Goal: Transaction & Acquisition: Purchase product/service

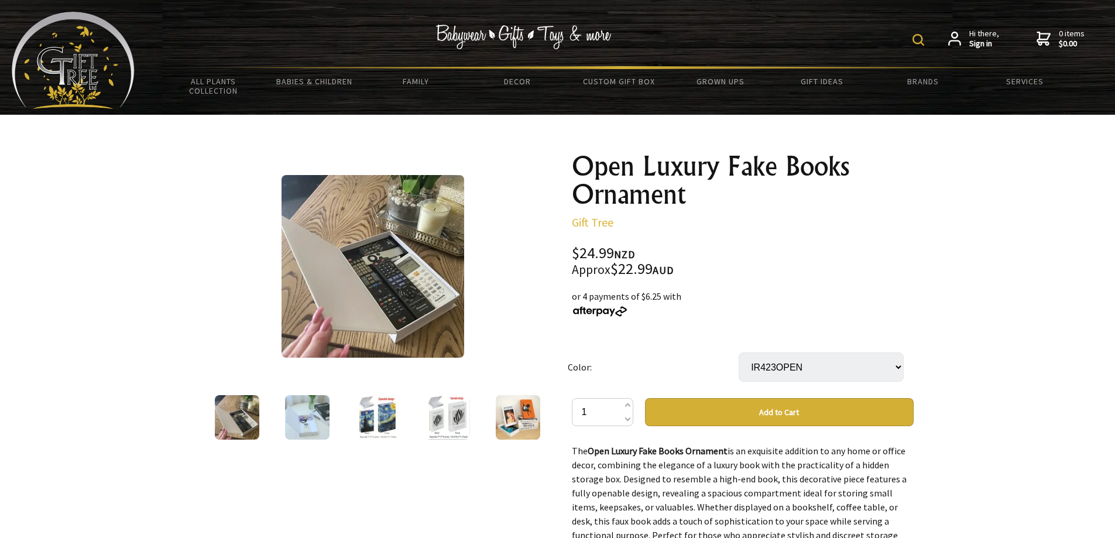
click at [316, 412] on img at bounding box center [307, 417] width 44 height 44
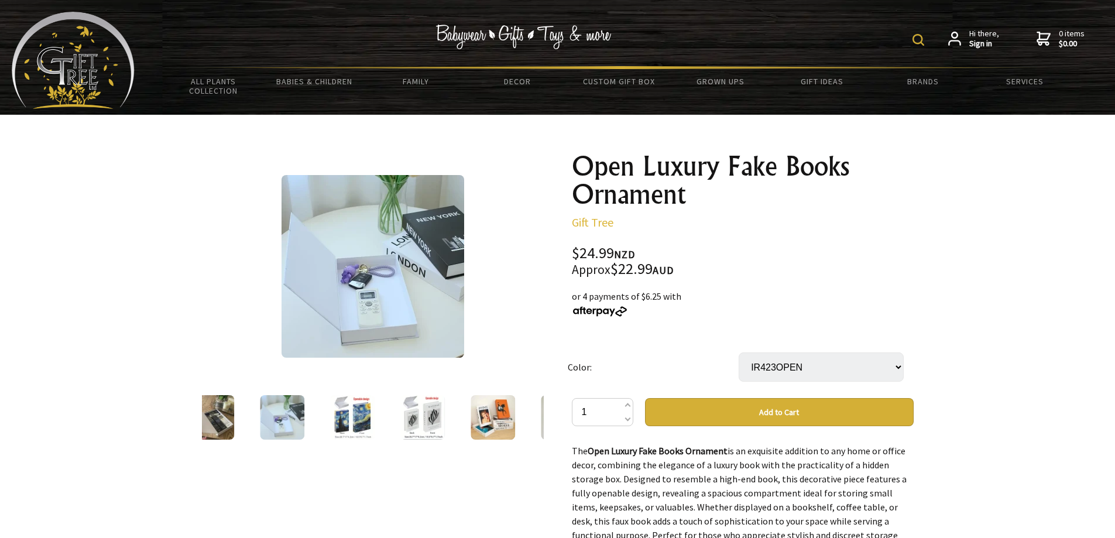
click at [347, 410] on img at bounding box center [352, 417] width 44 height 44
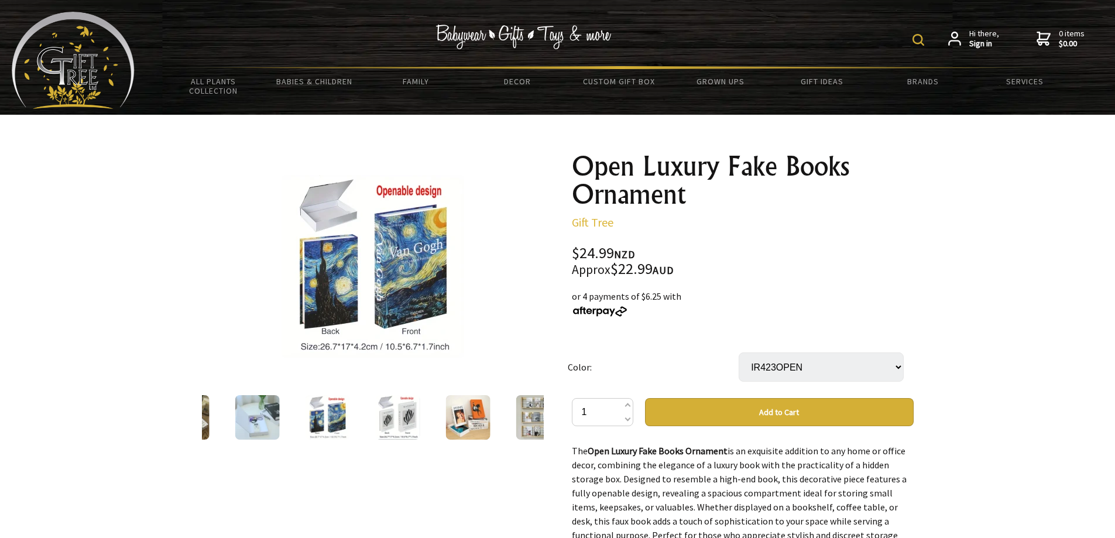
click at [392, 412] on img at bounding box center [397, 417] width 44 height 44
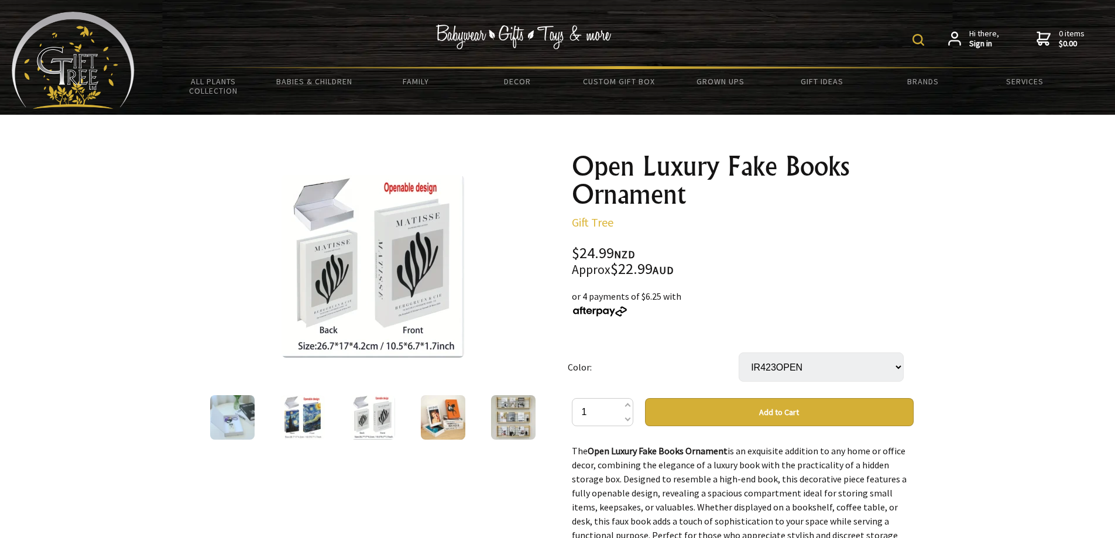
click at [429, 404] on img at bounding box center [443, 417] width 44 height 44
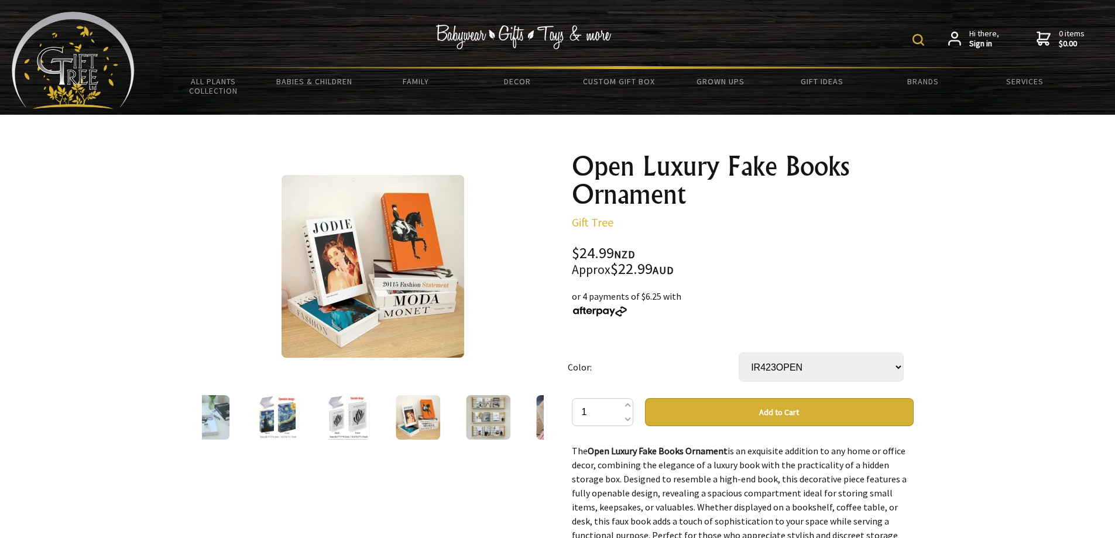
click at [483, 405] on img at bounding box center [488, 417] width 44 height 44
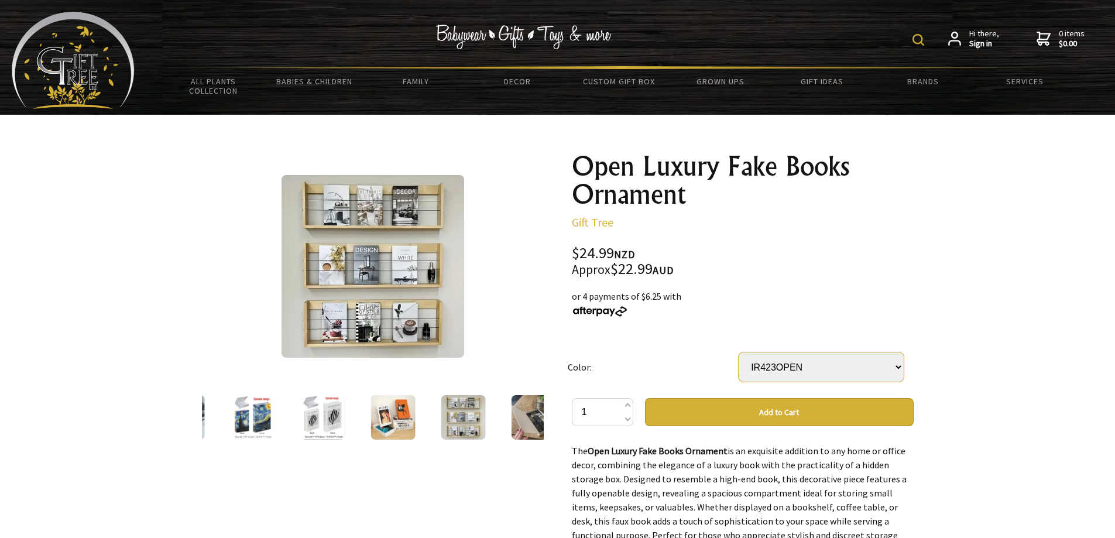
click at [762, 361] on select "IR423OPEN PH137OPEN IR538OPEN LH715OPEN XX607OPEN IR502OPEN IR423OPEN LH15OPEN …" at bounding box center [821, 366] width 165 height 29
click at [788, 297] on div "or 4 payments of $6.25 with" at bounding box center [743, 303] width 342 height 28
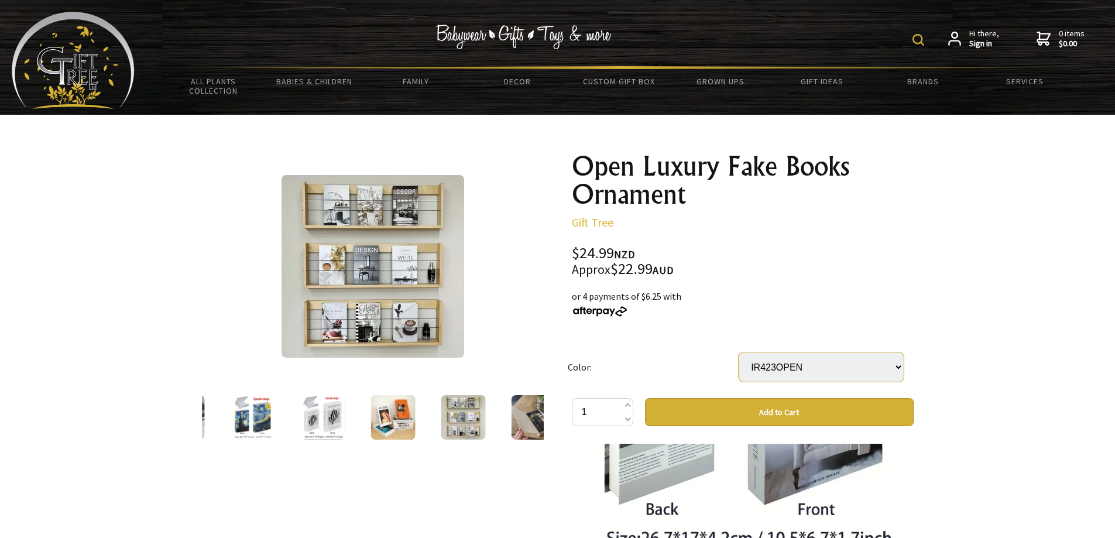
click at [785, 360] on select "IR423OPEN PH137OPEN IR538OPEN LH715OPEN XX607OPEN IR502OPEN IR423OPEN LH15OPEN …" at bounding box center [821, 366] width 165 height 29
select select "IR423OPEN"
click at [739, 352] on select "IR423OPEN PH137OPEN IR538OPEN LH715OPEN XX607OPEN IR502OPEN IR423OPEN LH15OPEN …" at bounding box center [821, 366] width 165 height 29
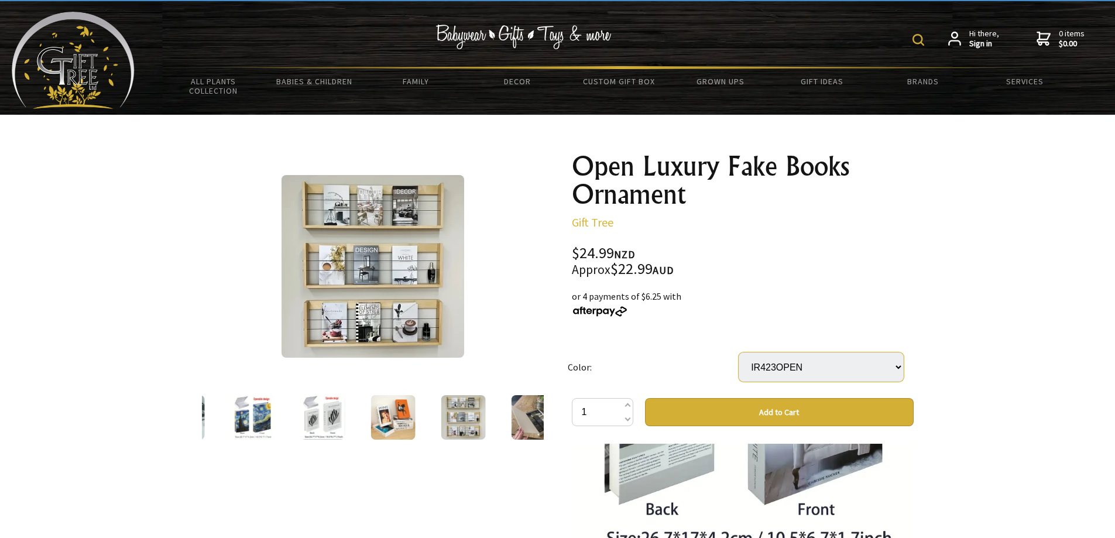
drag, startPoint x: 786, startPoint y: 369, endPoint x: 788, endPoint y: 375, distance: 6.0
click at [786, 368] on select "IR423OPEN PH137OPEN IR538OPEN LH715OPEN XX607OPEN IR502OPEN IR423OPEN LH15OPEN …" at bounding box center [821, 366] width 165 height 29
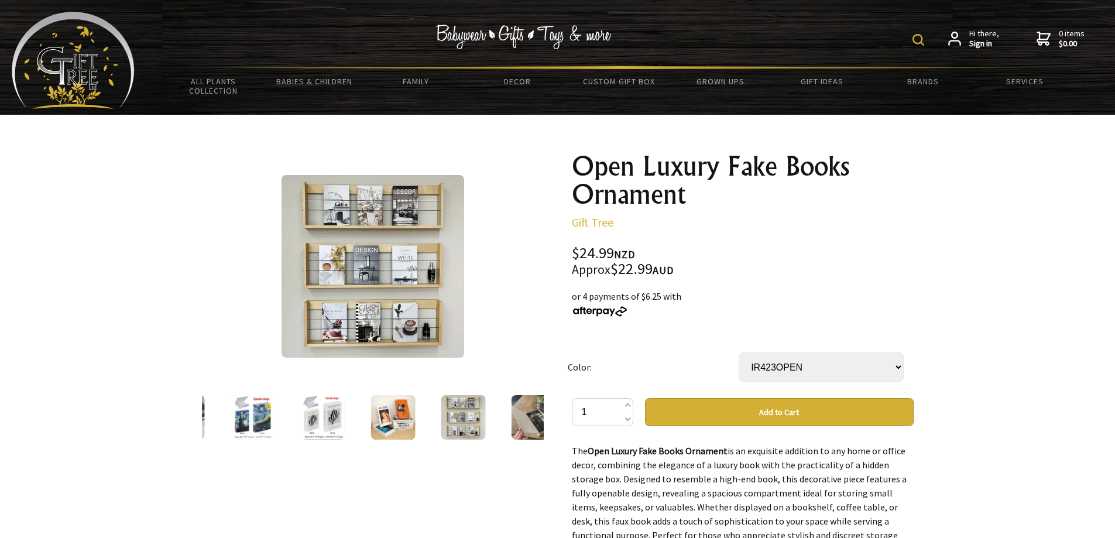
click at [786, 400] on button "Add to Cart" at bounding box center [779, 412] width 269 height 28
click at [786, 372] on select "IR423OPEN PH137OPEN IR538OPEN LH715OPEN XX607OPEN IR502OPEN IR423OPEN LH15OPEN …" at bounding box center [821, 366] width 165 height 29
select select "PH137OPEN"
click at [739, 352] on select "IR423OPEN PH137OPEN IR538OPEN LH715OPEN XX607OPEN IR502OPEN IR423OPEN LH15OPEN …" at bounding box center [821, 366] width 165 height 29
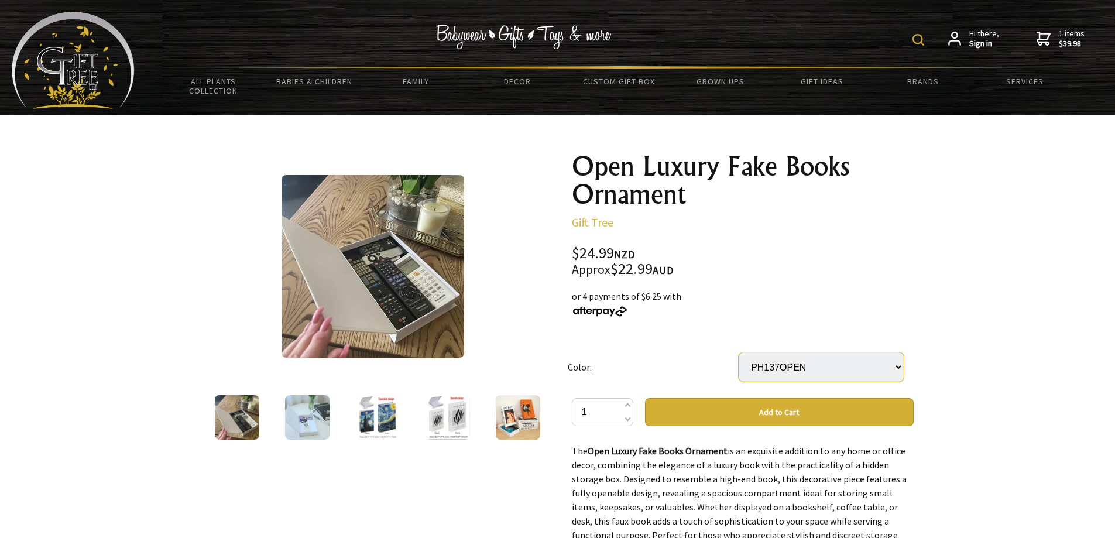
click at [782, 363] on select "IR423OPEN PH137OPEN IR538OPEN LH715OPEN XX607OPEN IR502OPEN IR423OPEN LH15OPEN …" at bounding box center [821, 366] width 165 height 29
select select "IR423OPEN"
click at [739, 352] on select "IR423OPEN PH137OPEN IR538OPEN LH715OPEN XX607OPEN IR502OPEN IR423OPEN LH15OPEN …" at bounding box center [821, 366] width 165 height 29
click at [460, 423] on img at bounding box center [448, 417] width 44 height 44
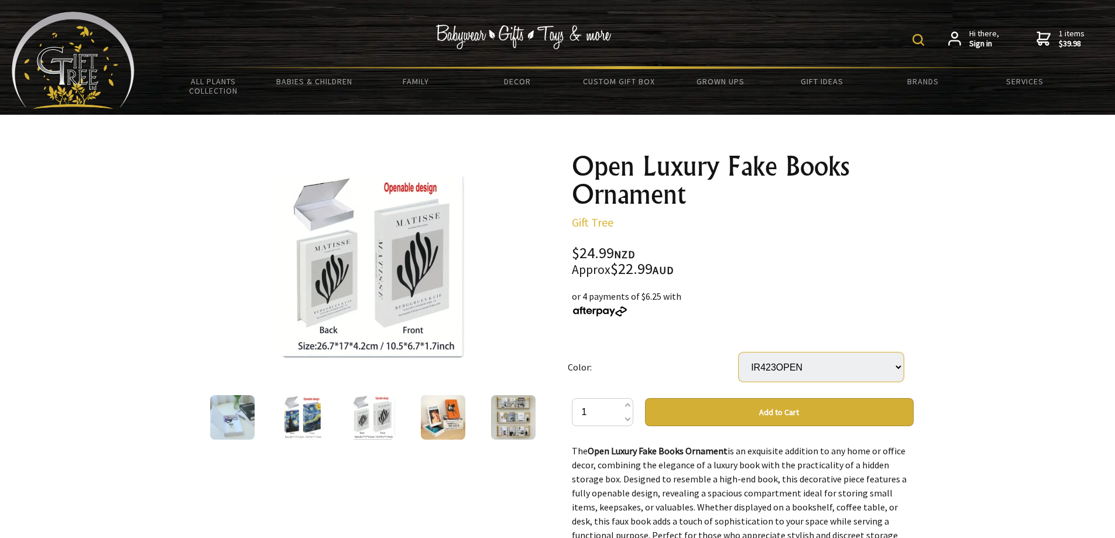
click at [760, 373] on select "IR423OPEN PH137OPEN IR538OPEN LH715OPEN XX607OPEN IR502OPEN IR423OPEN LH15OPEN …" at bounding box center [821, 366] width 165 height 29
select select "LH15OPEN"
click at [739, 352] on select "IR423OPEN PH137OPEN IR538OPEN LH715OPEN XX607OPEN IR502OPEN IR423OPEN LH15OPEN …" at bounding box center [821, 366] width 165 height 29
click at [520, 408] on img at bounding box center [513, 417] width 44 height 44
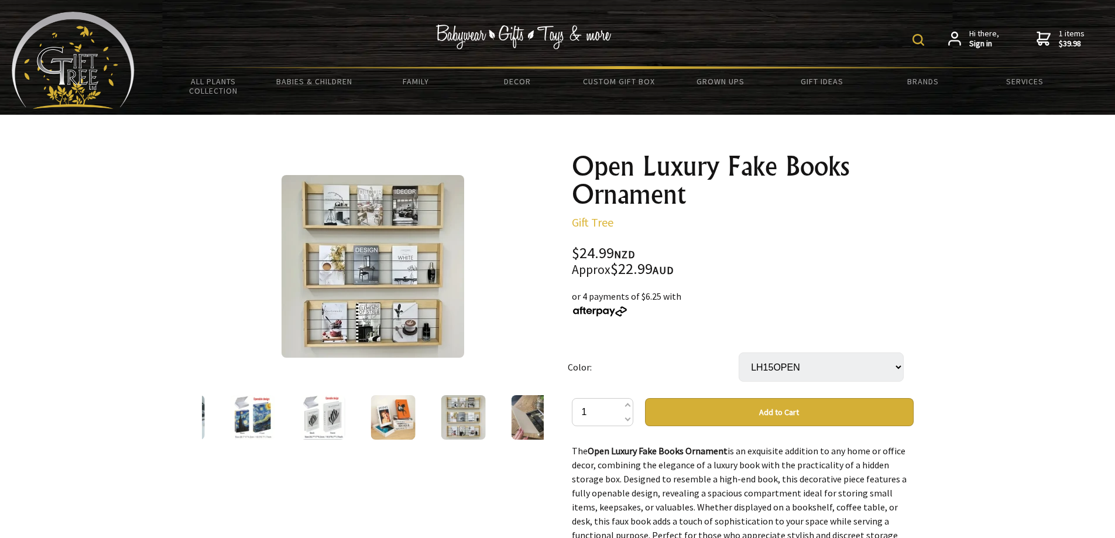
click at [521, 412] on img at bounding box center [533, 417] width 44 height 44
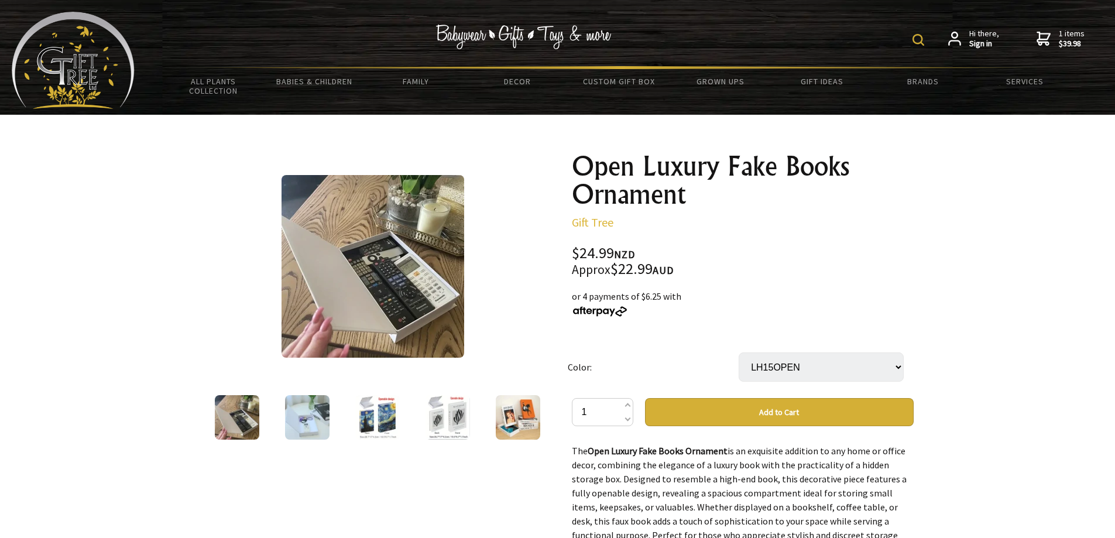
click at [373, 303] on img at bounding box center [373, 266] width 183 height 183
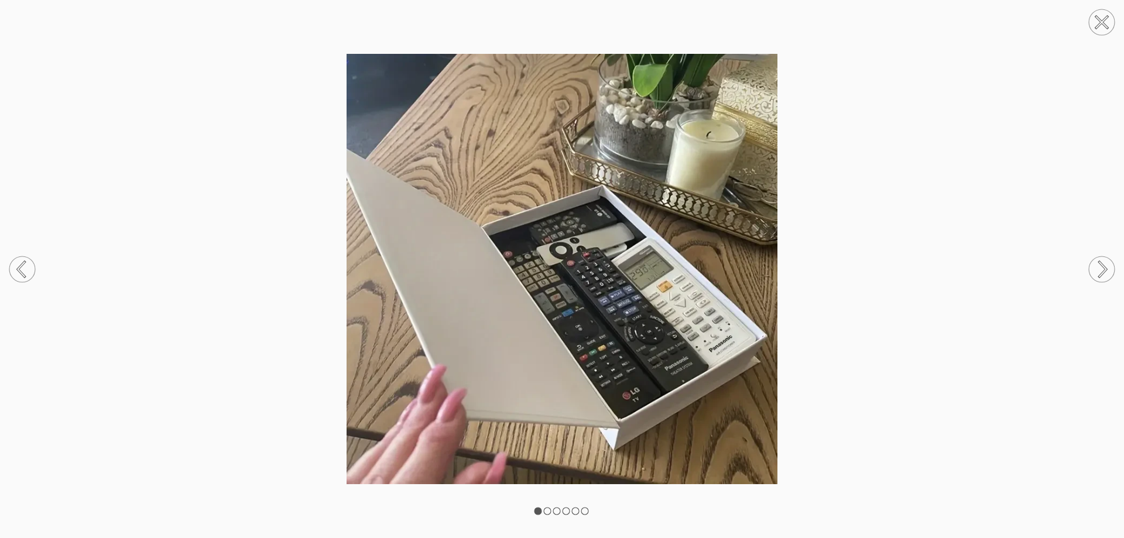
click at [1105, 264] on circle at bounding box center [1102, 269] width 26 height 26
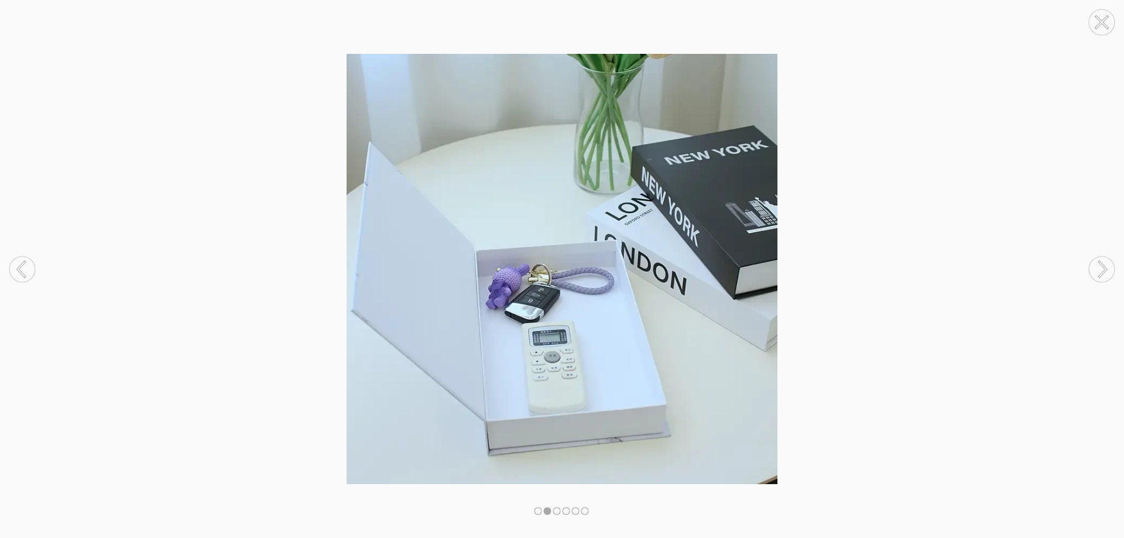
click at [1105, 264] on circle at bounding box center [1102, 269] width 26 height 26
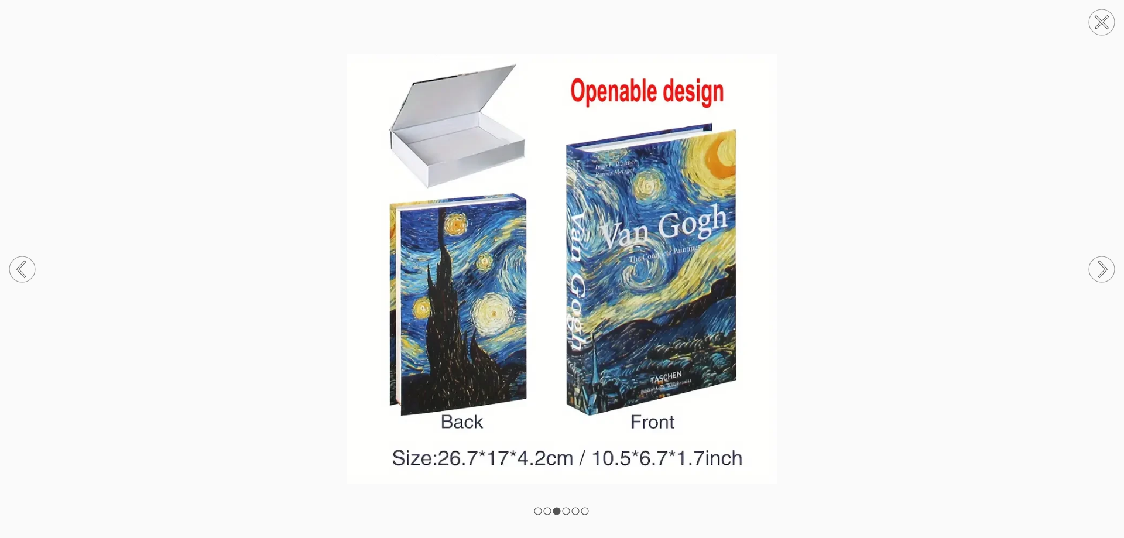
click at [1105, 264] on circle at bounding box center [1102, 269] width 26 height 26
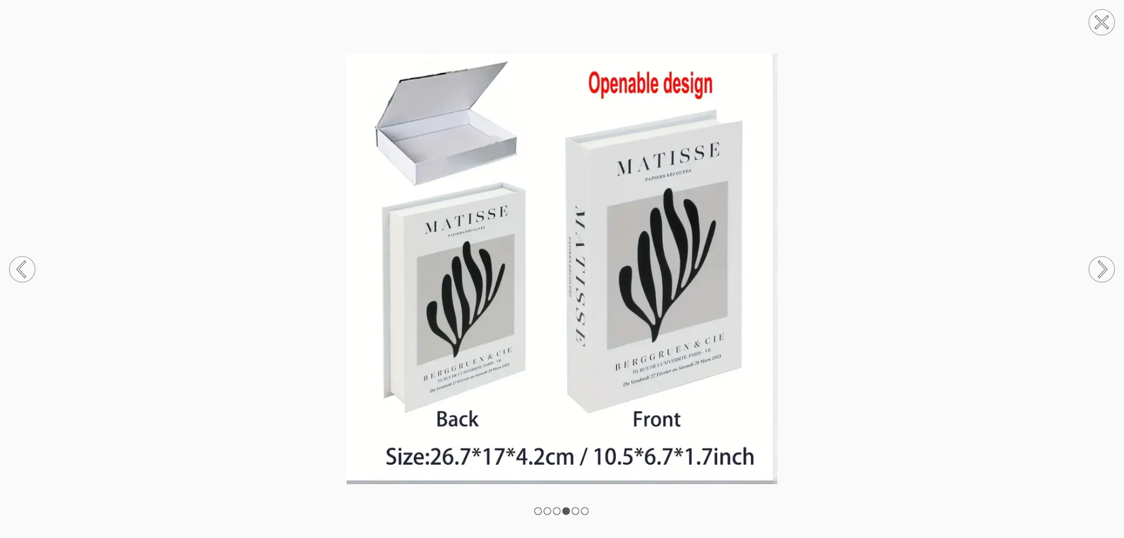
click at [1106, 263] on circle at bounding box center [1102, 269] width 26 height 26
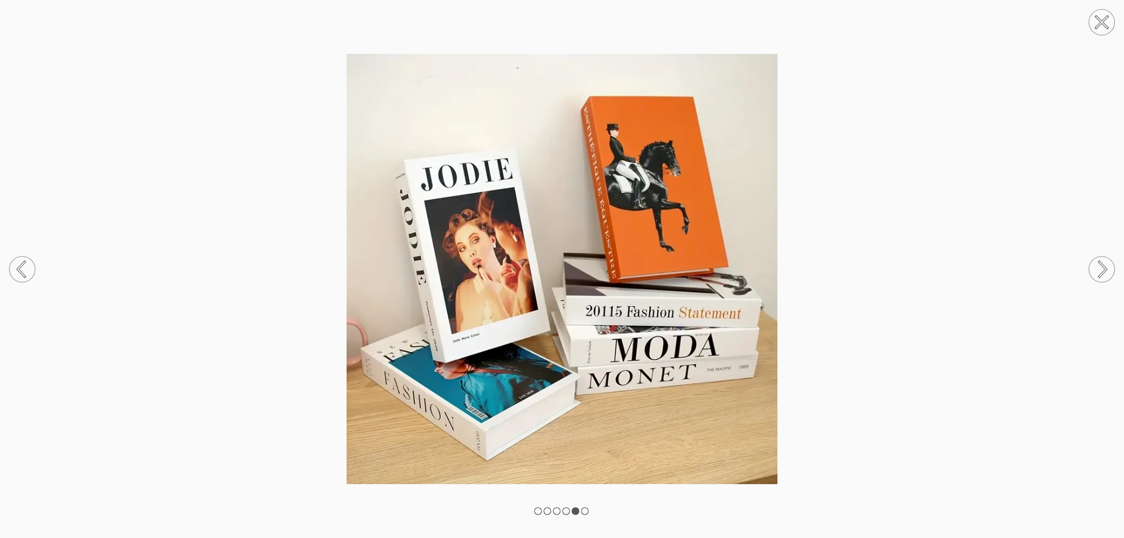
click at [1098, 268] on circle at bounding box center [1102, 269] width 26 height 26
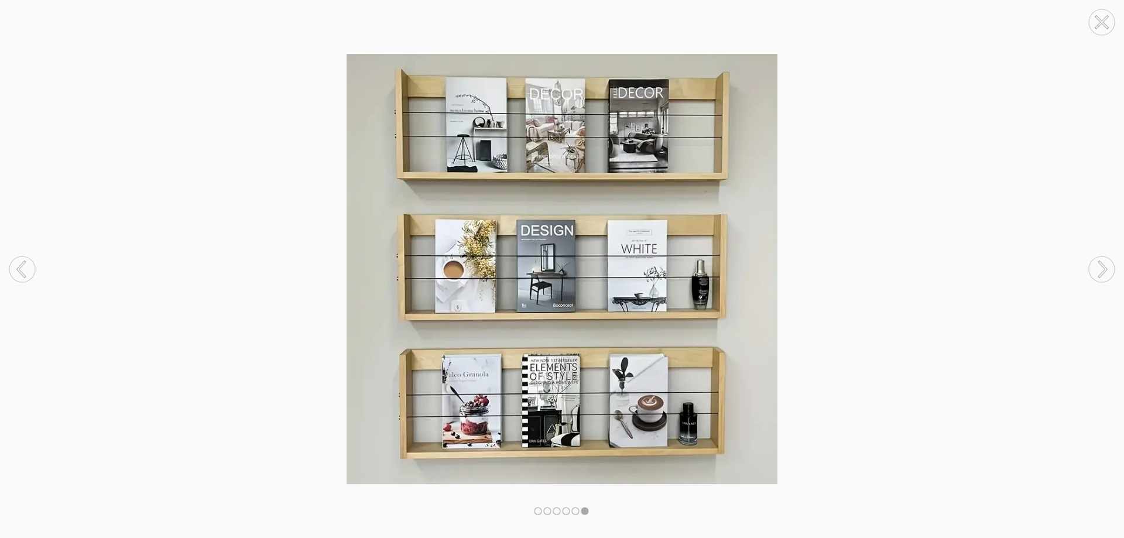
click at [1098, 268] on circle at bounding box center [1102, 269] width 26 height 26
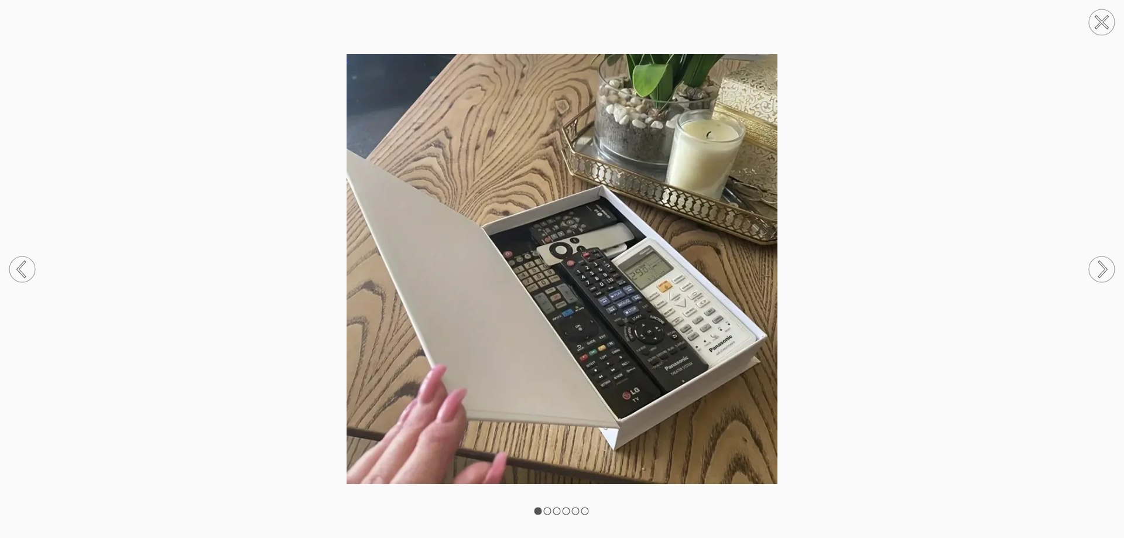
click at [1093, 28] on circle at bounding box center [1102, 22] width 26 height 26
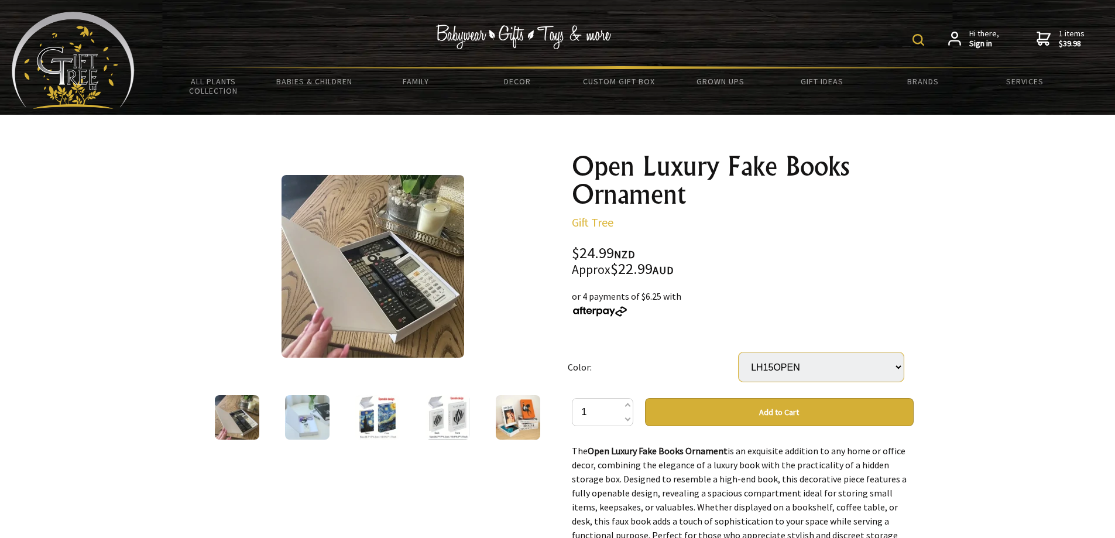
click at [833, 368] on select "IR423OPEN PH137OPEN IR538OPEN LH715OPEN XX607OPEN IR502OPEN IR423OPEN LH15OPEN …" at bounding box center [821, 366] width 165 height 29
select select "IR502OPEN"
click at [739, 352] on select "IR423OPEN PH137OPEN IR538OPEN LH715OPEN XX607OPEN IR502OPEN IR423OPEN LH15OPEN …" at bounding box center [821, 366] width 165 height 29
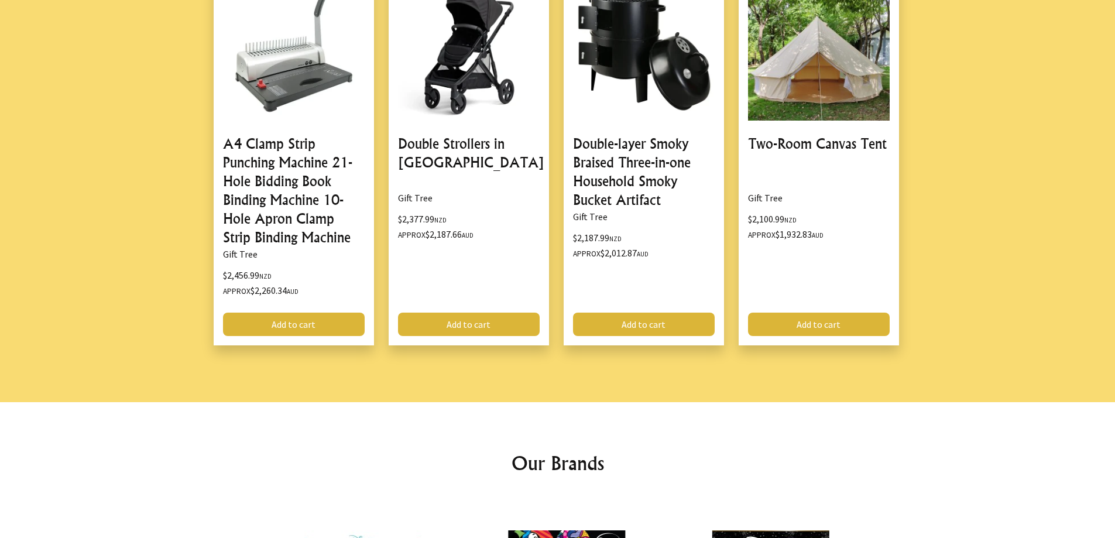
scroll to position [1662, 0]
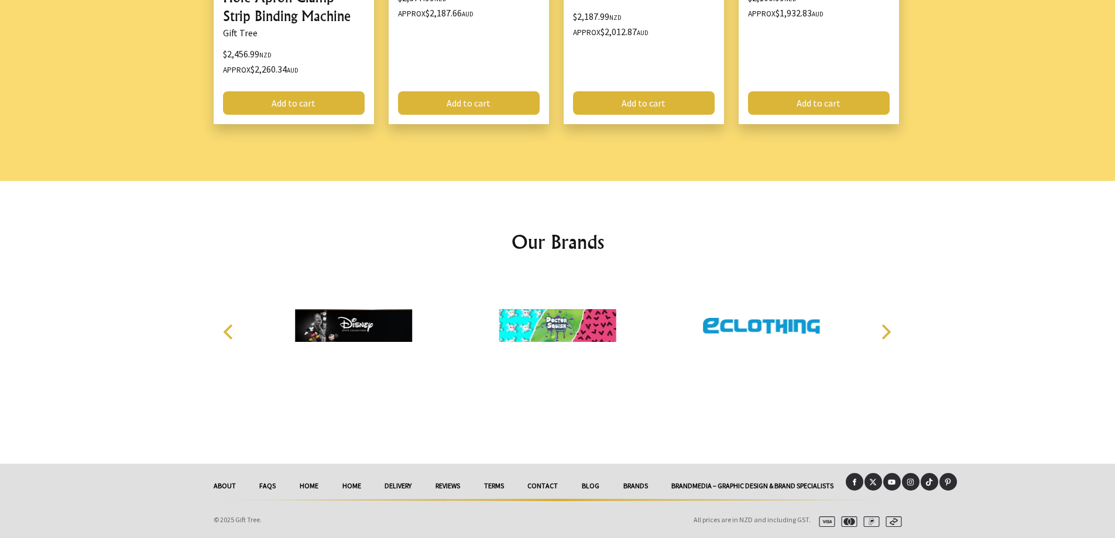
click at [342, 485] on link "HOME" at bounding box center [351, 486] width 43 height 26
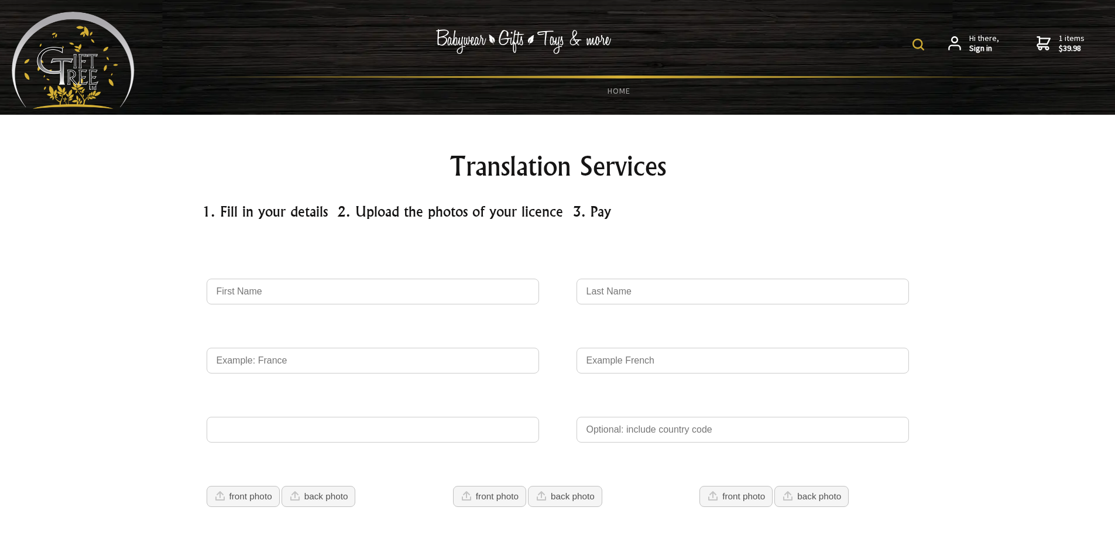
click at [1064, 42] on span "1 items $39.98" at bounding box center [1072, 43] width 26 height 21
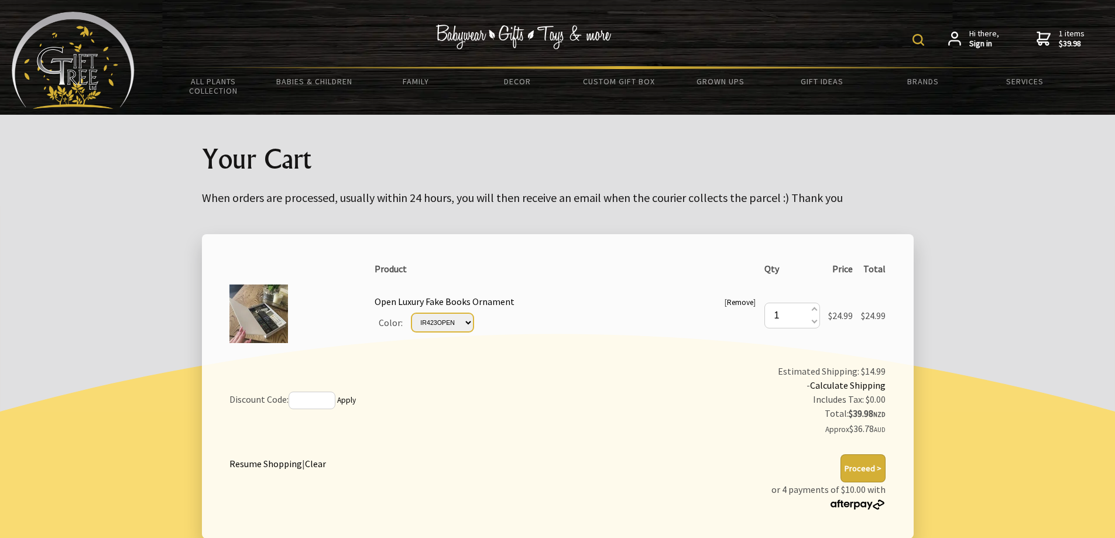
click at [458, 319] on select "IR423OPEN PH137OPEN IR538OPEN LH715OPEN XX607OPEN IR502OPEN IR423OPEN LH15OPEN …" at bounding box center [443, 322] width 62 height 19
drag, startPoint x: 749, startPoint y: 352, endPoint x: 750, endPoint y: 330, distance: 21.7
click at [748, 352] on div "Product Qty Price Total [ Remove ] Open Luxury Fake Books Ornament Color: IR423…" at bounding box center [558, 304] width 675 height 102
click at [748, 301] on link "Remove" at bounding box center [740, 302] width 26 height 10
